Goal: Information Seeking & Learning: Learn about a topic

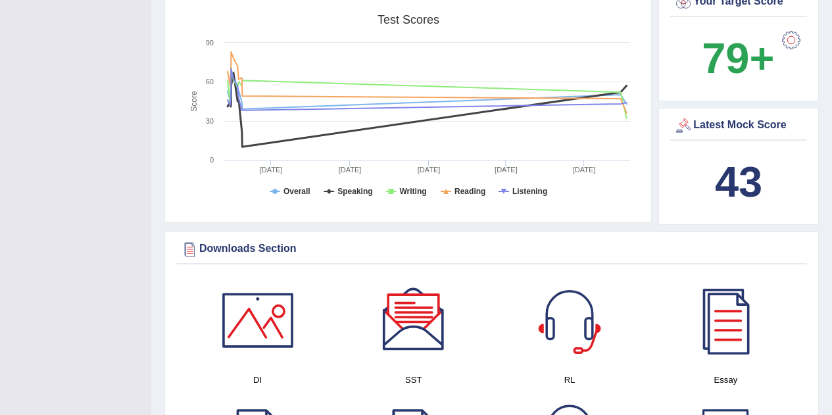
scroll to position [535, 0]
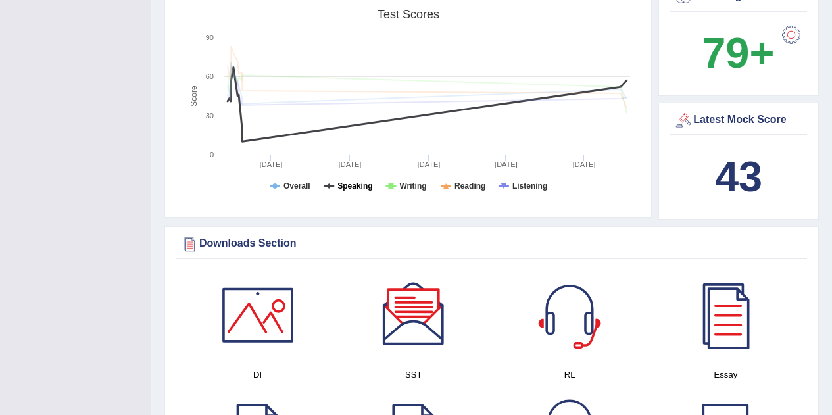
click at [354, 182] on tspan "Speaking" at bounding box center [354, 186] width 35 height 9
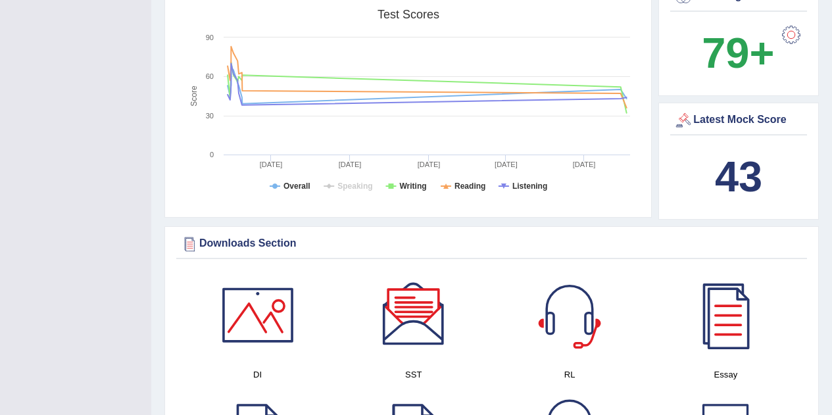
click at [731, 111] on div "Latest Mock Score" at bounding box center [739, 121] width 130 height 20
click at [728, 159] on b "43" at bounding box center [738, 177] width 47 height 48
click at [711, 111] on div "Latest Mock Score" at bounding box center [739, 121] width 130 height 20
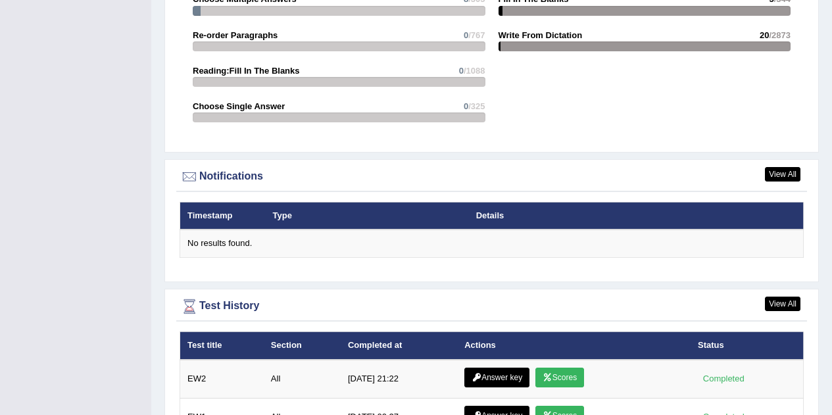
scroll to position [1612, 0]
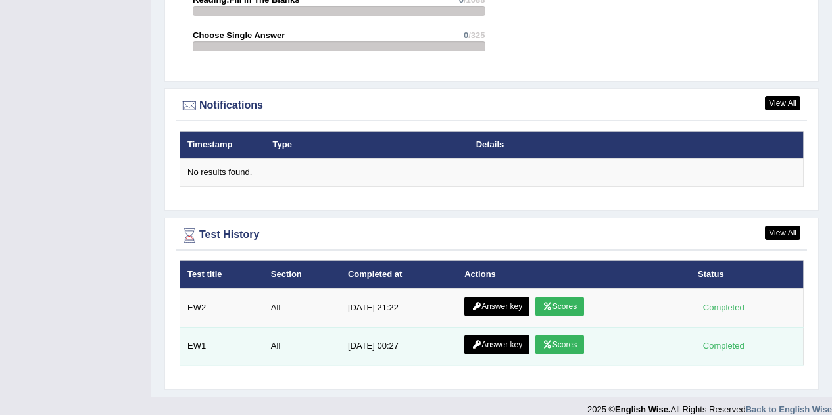
click at [711, 339] on div "Completed" at bounding box center [723, 346] width 51 height 14
click at [570, 335] on link "Scores" at bounding box center [559, 345] width 49 height 20
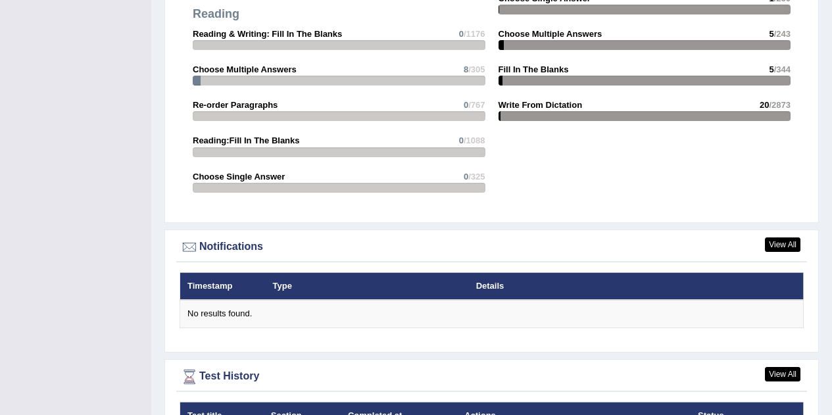
scroll to position [1528, 0]
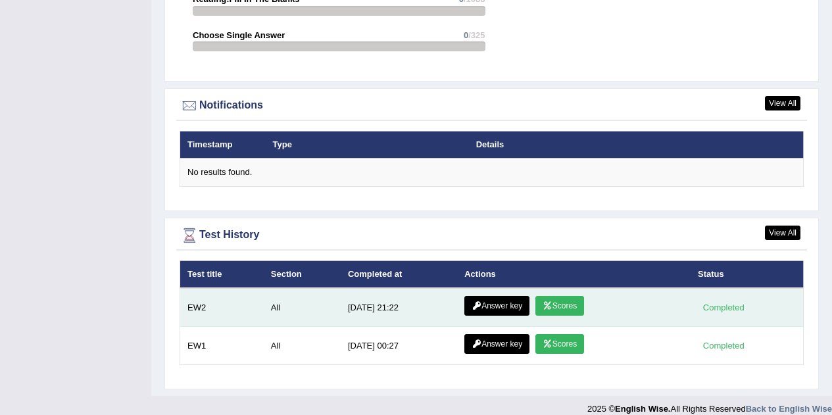
click at [560, 296] on link "Scores" at bounding box center [559, 306] width 49 height 20
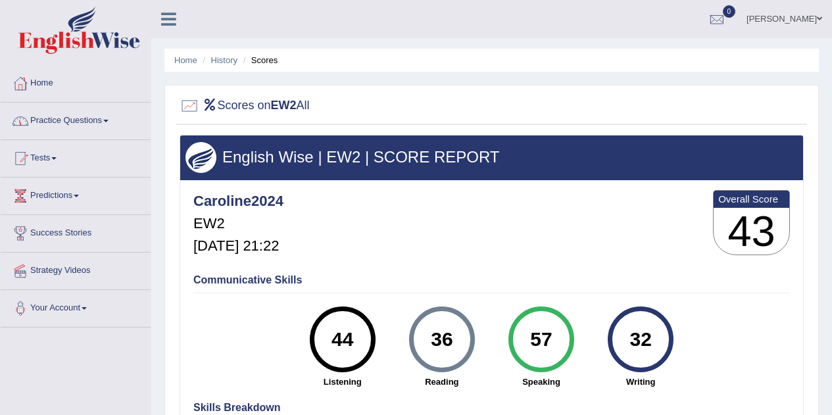
click at [77, 122] on link "Practice Questions" at bounding box center [76, 119] width 150 height 33
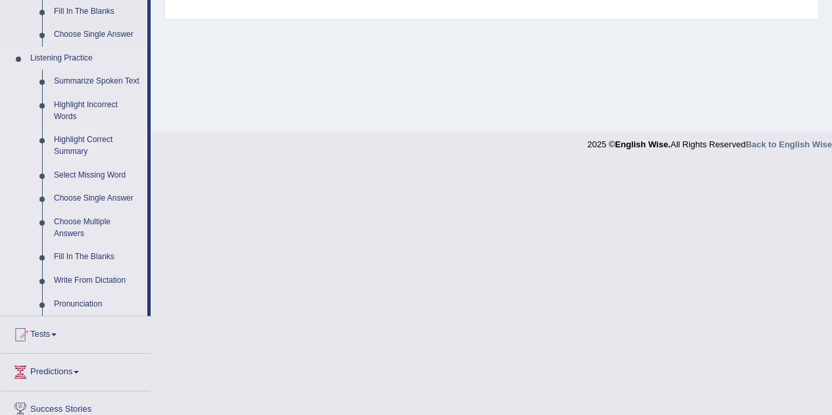
scroll to position [528, 0]
click at [80, 228] on link "Choose Multiple Answers" at bounding box center [97, 226] width 99 height 35
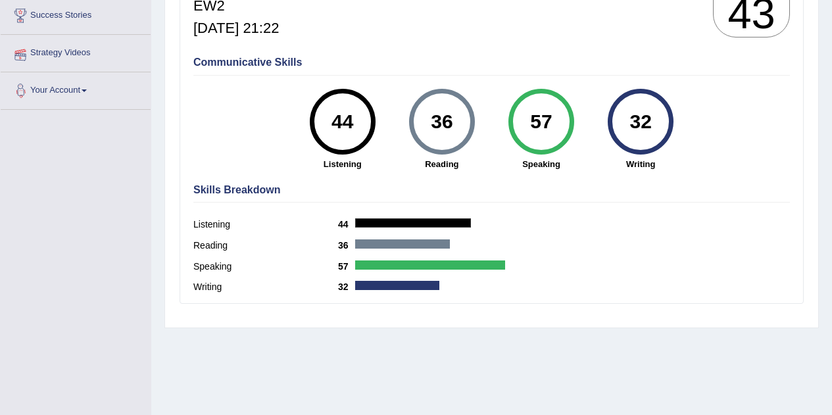
scroll to position [257, 0]
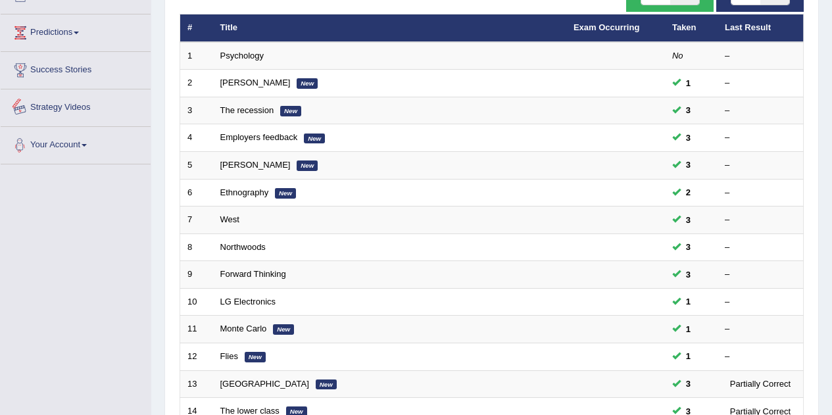
scroll to position [164, 0]
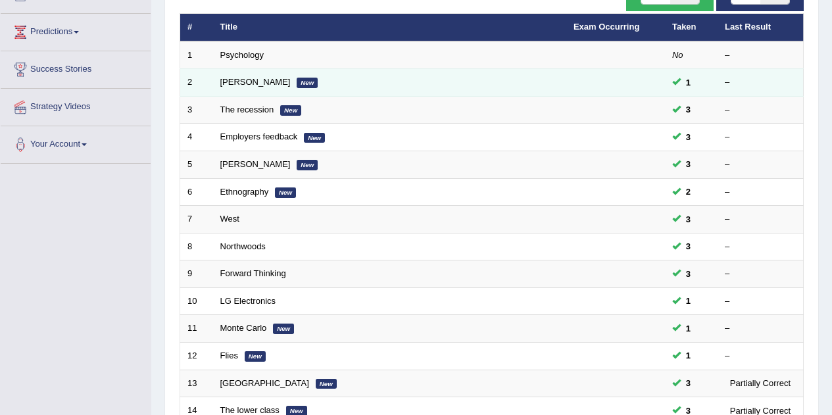
click at [297, 84] on em "New" at bounding box center [307, 83] width 21 height 11
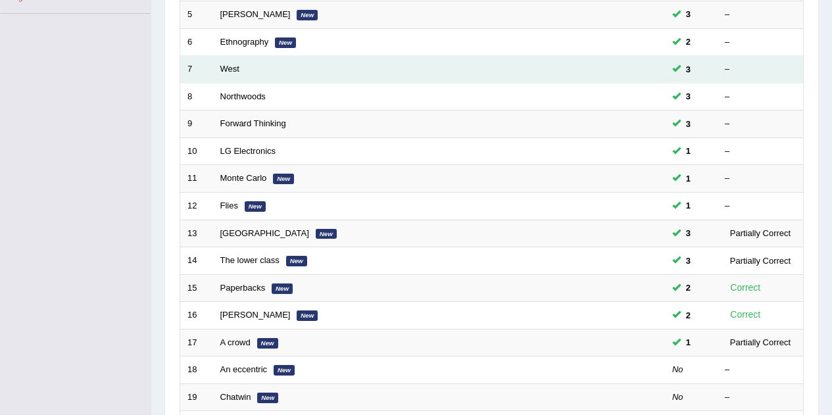
scroll to position [314, 0]
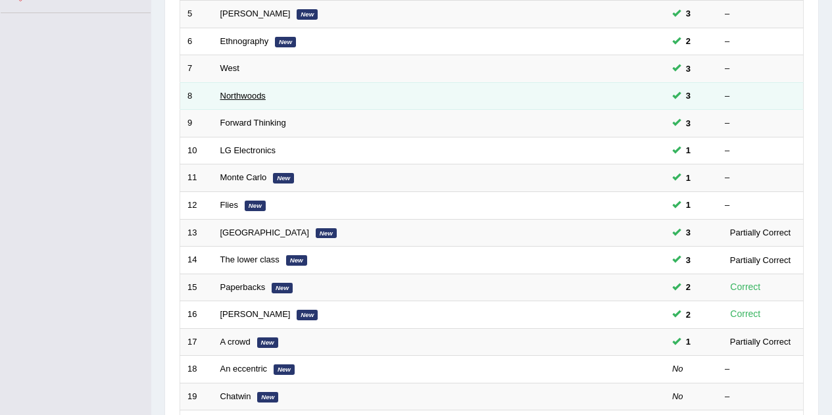
click at [236, 95] on link "Northwoods" at bounding box center [242, 96] width 45 height 10
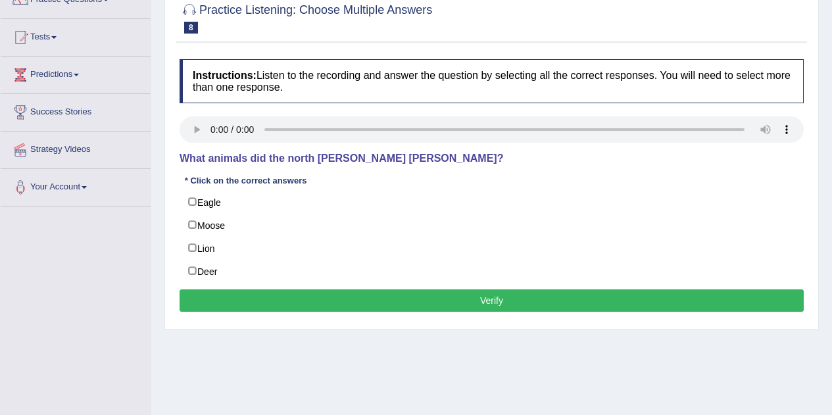
scroll to position [122, 0]
